Goal: Navigation & Orientation: Understand site structure

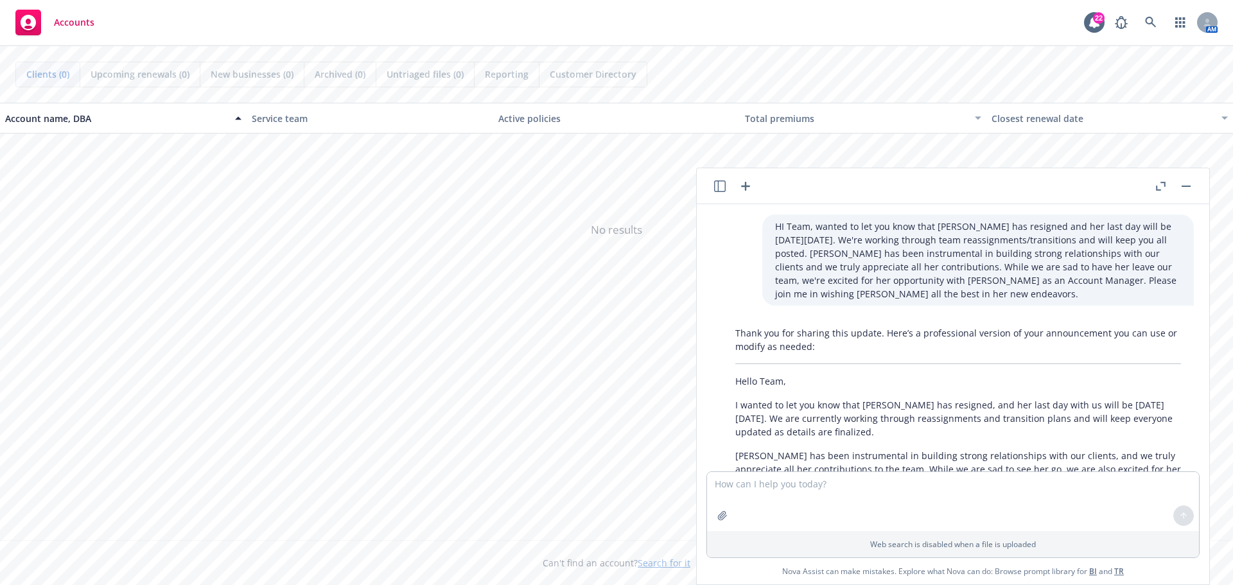
scroll to position [433, 0]
